Goal: Check status: Check status

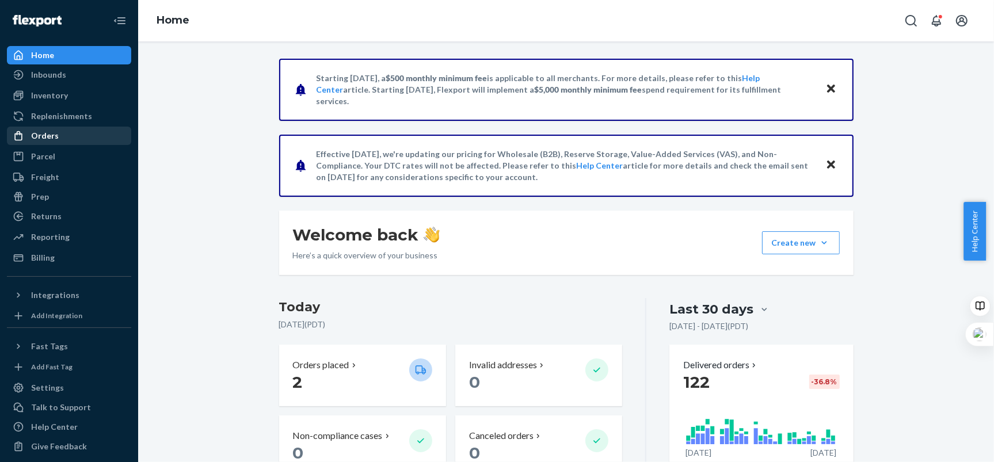
click at [51, 138] on div "Orders" at bounding box center [45, 136] width 28 height 12
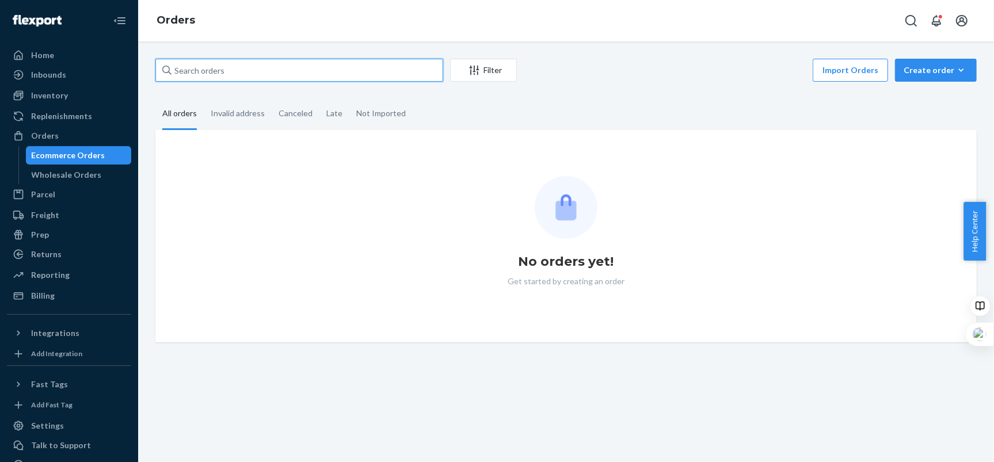
click at [250, 76] on input "text" at bounding box center [299, 70] width 288 height 23
paste input "111-3390868-2701851"
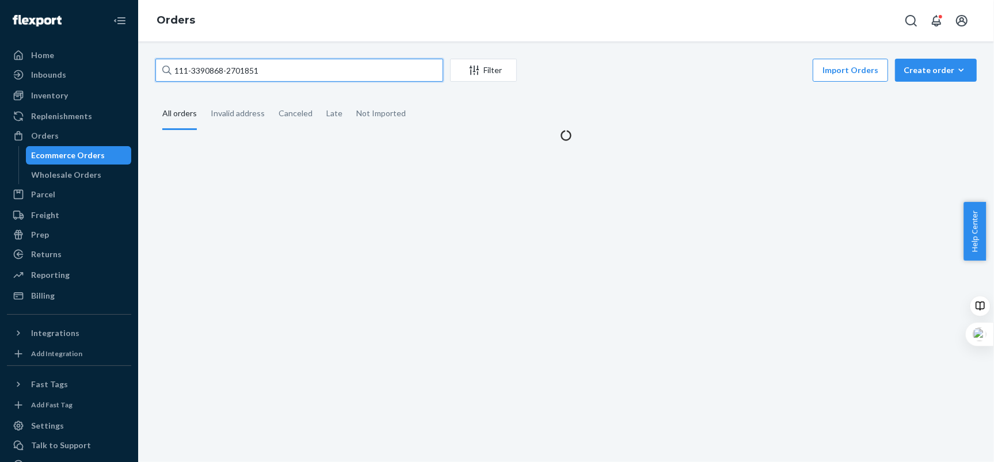
type input "111-3390868-2701851"
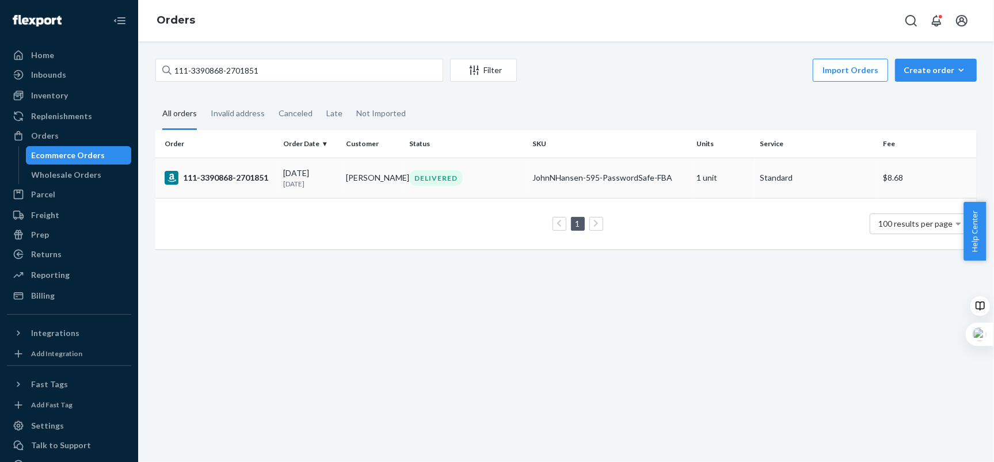
click at [542, 179] on div "JohnNHansen-595-PasswordSafe-FBA" at bounding box center [610, 178] width 155 height 12
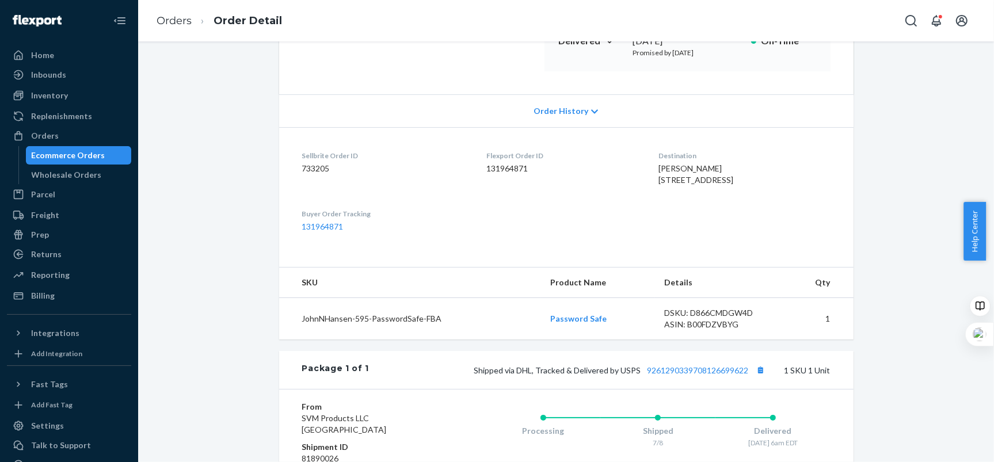
scroll to position [196, 0]
click at [72, 54] on div "Home" at bounding box center [69, 55] width 122 height 16
